Goal: Task Accomplishment & Management: Manage account settings

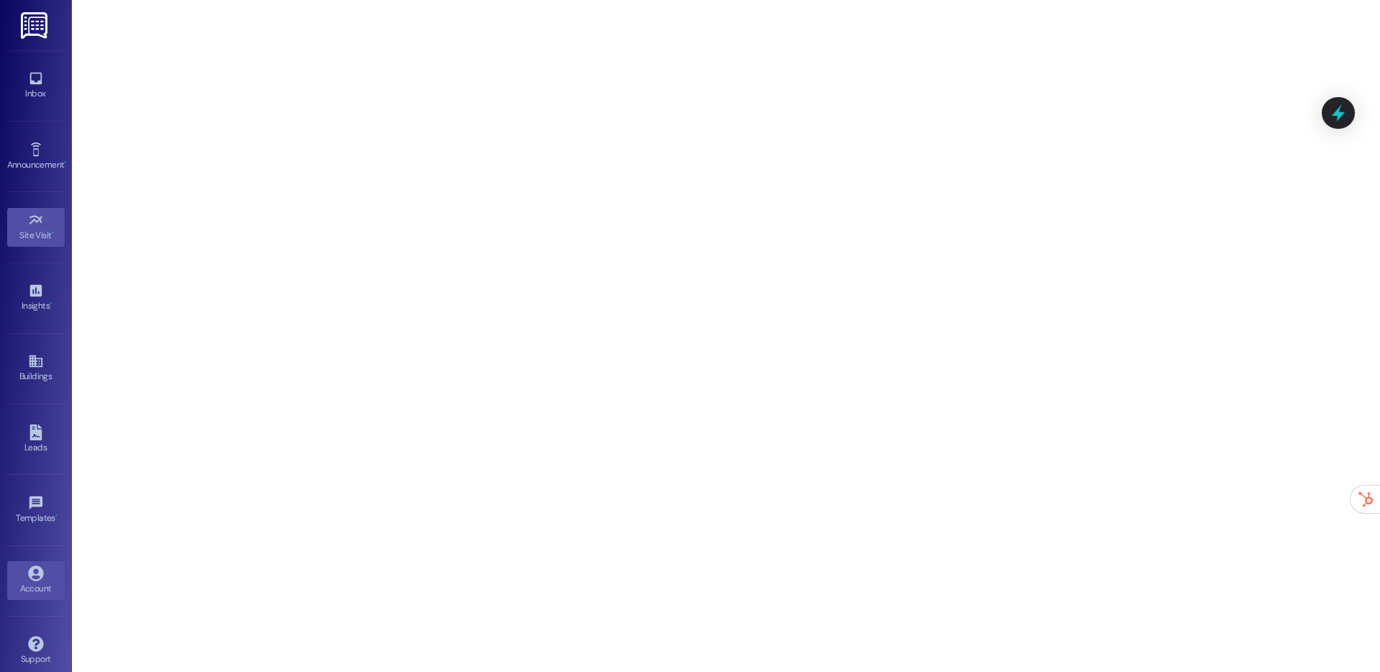
click at [21, 563] on link "Account" at bounding box center [36, 580] width 58 height 39
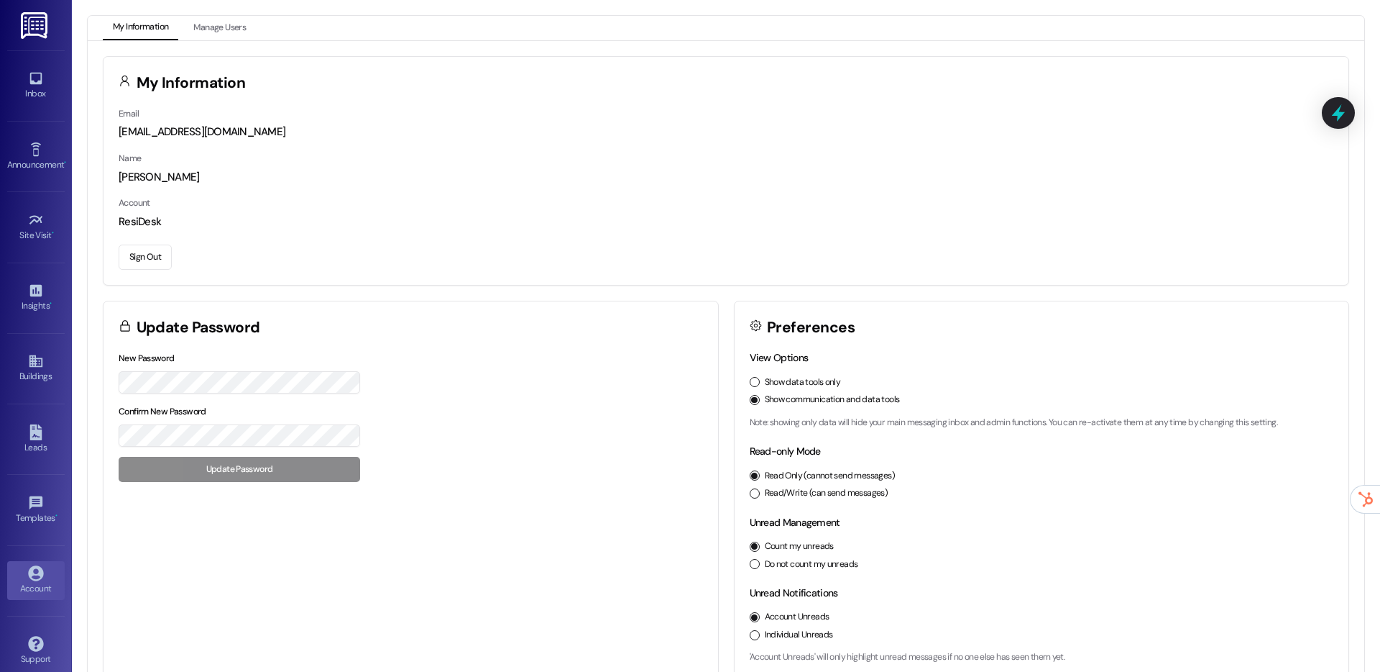
click at [155, 256] on button "Sign Out" at bounding box center [145, 256] width 53 height 25
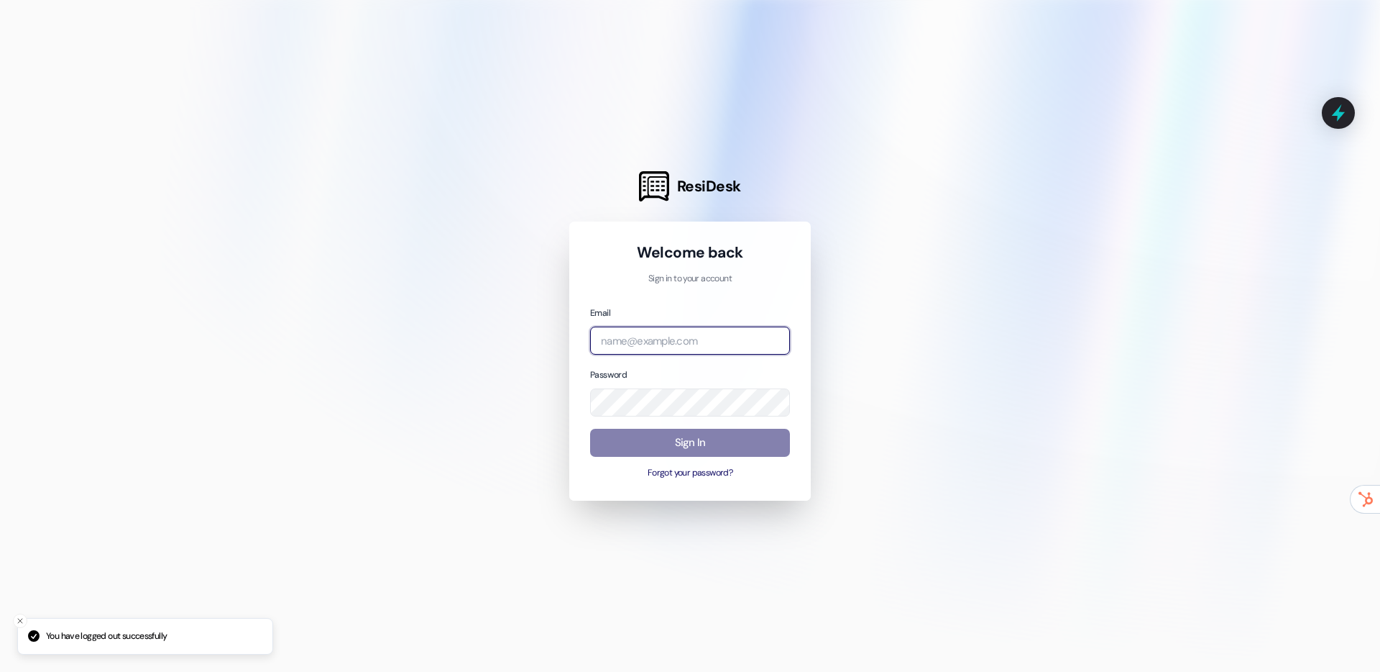
click at [611, 331] on input "email" at bounding box center [690, 340] width 200 height 28
type input "[EMAIL_ADDRESS][DOMAIN_NAME]"
